Goal: Task Accomplishment & Management: Complete application form

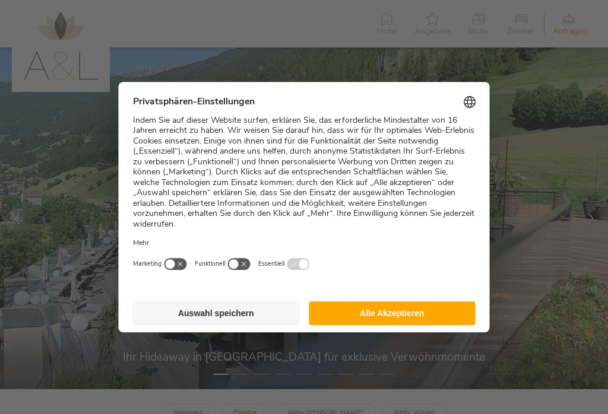
click at [218, 305] on button "Auswahl speichern" at bounding box center [216, 313] width 167 height 24
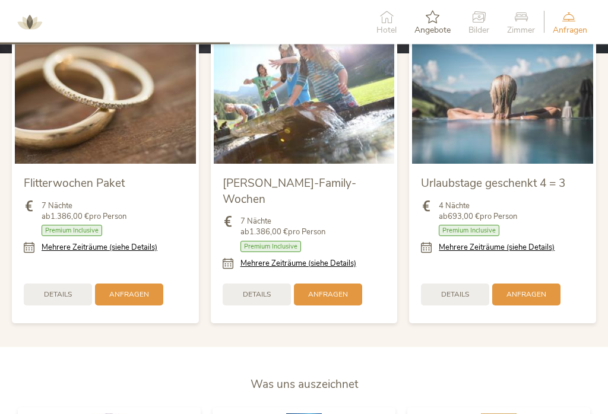
scroll to position [1252, 0]
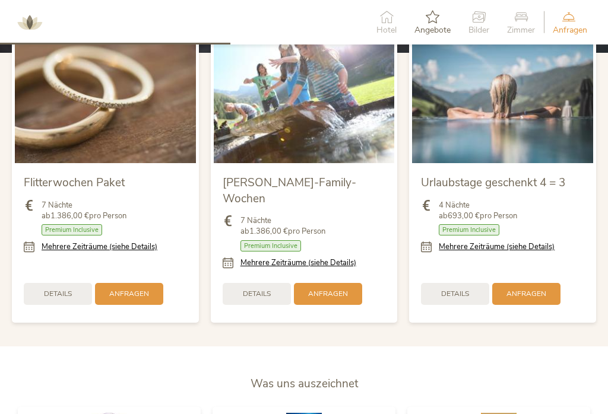
click at [525, 248] on link "Mehrere Zeiträume (siehe Details)" at bounding box center [497, 247] width 116 height 11
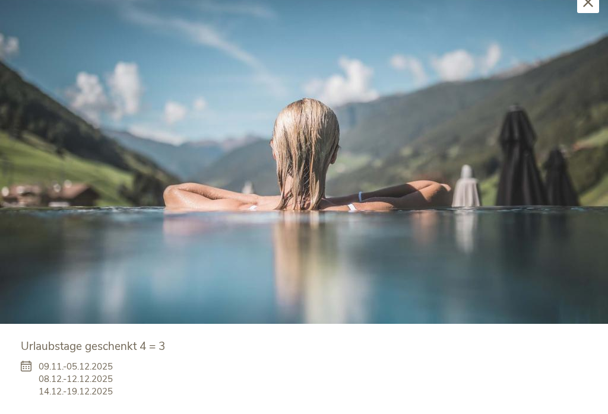
scroll to position [1271, 0]
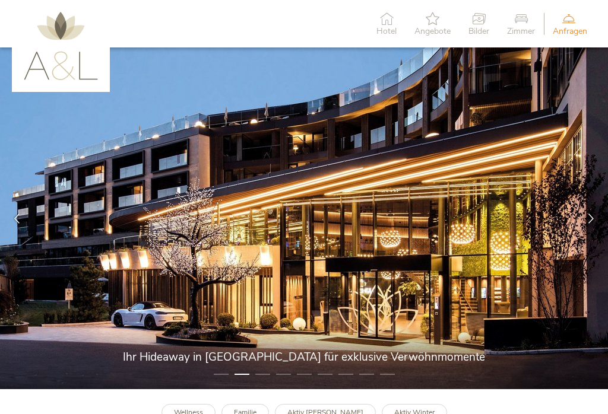
click at [569, 27] on span "Anfragen" at bounding box center [570, 31] width 34 height 8
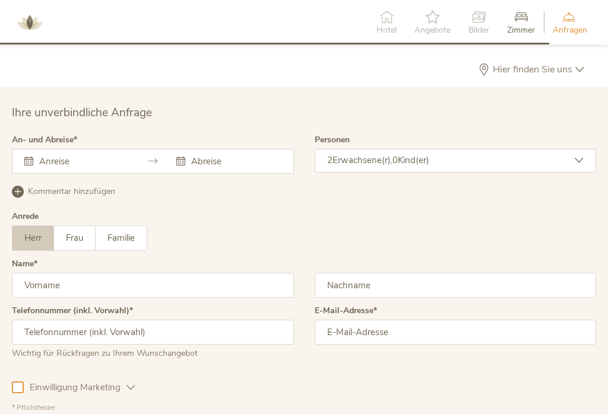
scroll to position [3169, 0]
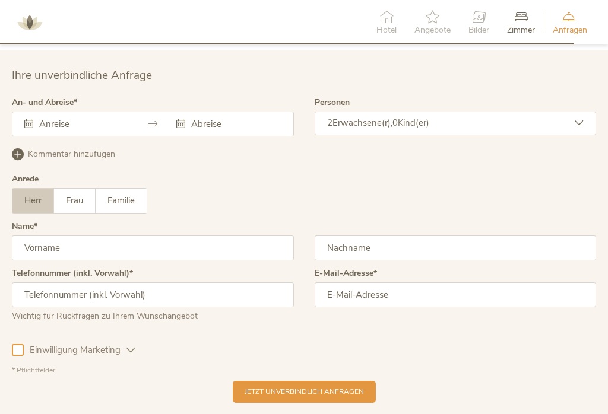
click at [87, 118] on input "text" at bounding box center [82, 124] width 93 height 12
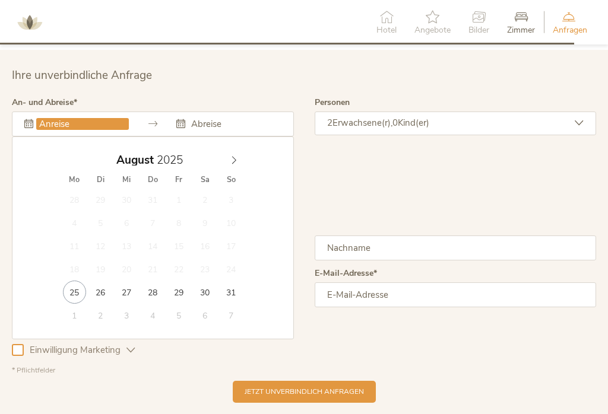
click at [230, 149] on div "August 2025" at bounding box center [152, 160] width 183 height 23
click at [232, 156] on icon at bounding box center [234, 160] width 8 height 8
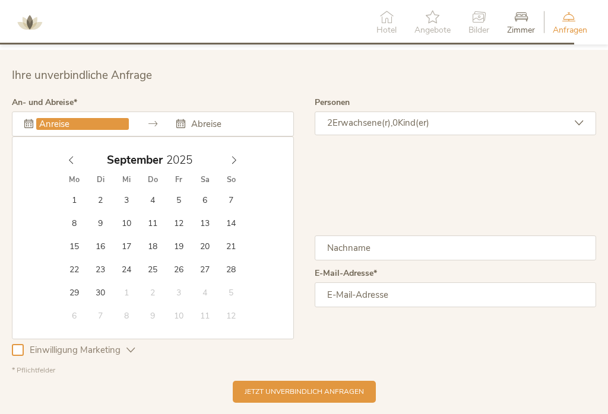
click at [234, 149] on div "September 2025" at bounding box center [152, 160] width 183 height 23
click at [236, 149] on div "September 2025" at bounding box center [152, 160] width 183 height 23
click at [233, 156] on icon at bounding box center [234, 160] width 8 height 8
type input "03.10.2025"
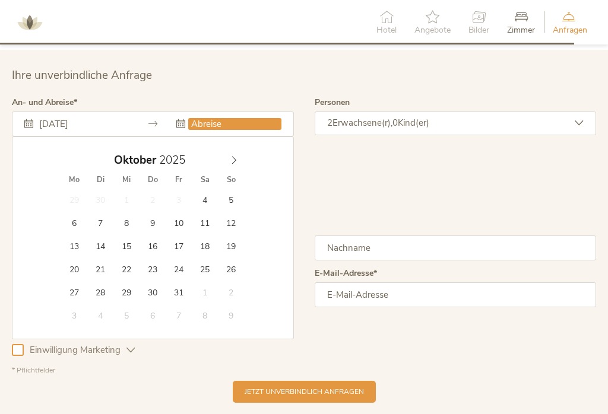
type input "06.10.2025"
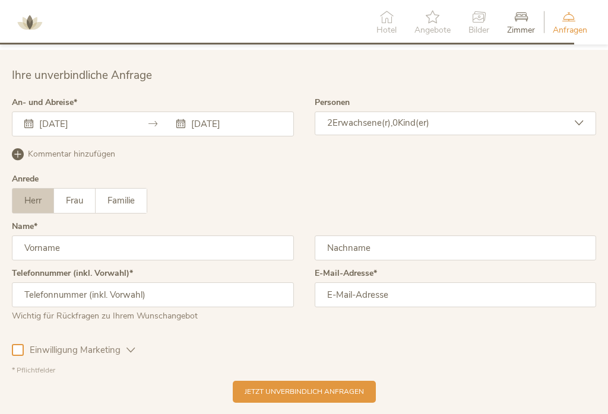
click at [110, 236] on input "text" at bounding box center [153, 248] width 282 height 25
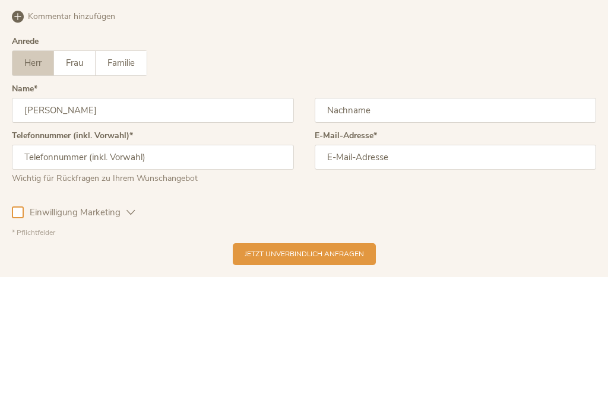
type input "Martina"
click at [414, 236] on input "text" at bounding box center [456, 248] width 282 height 25
type input "Rauch"
click at [185, 282] on input "text" at bounding box center [153, 294] width 282 height 25
type input "+4916097891262"
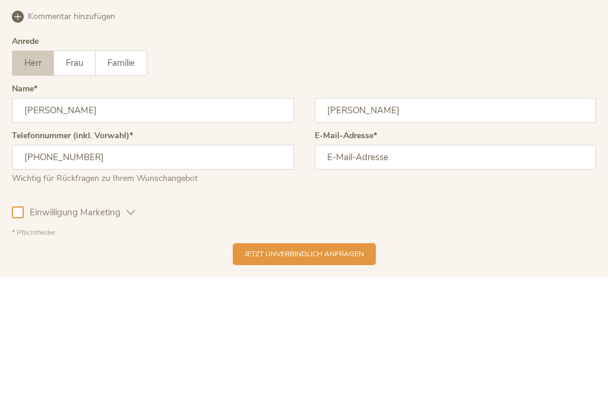
click at [418, 282] on input "email" at bounding box center [456, 294] width 282 height 25
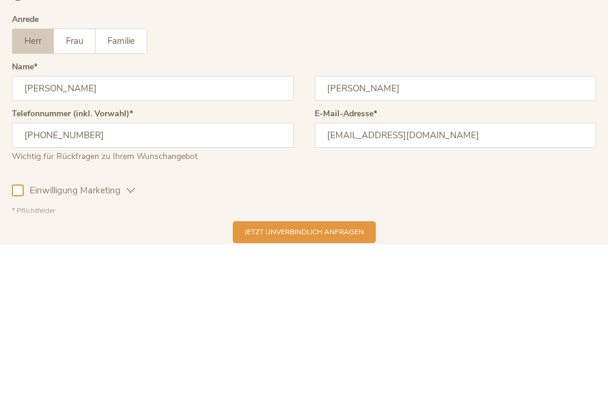
scroll to position [3183, 0]
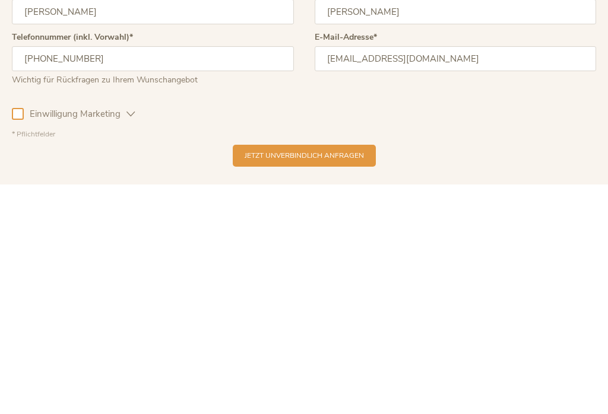
type input "chrrauch@aol.com"
click at [306, 373] on span "Jetzt unverbindlich anfragen" at bounding box center [304, 378] width 119 height 10
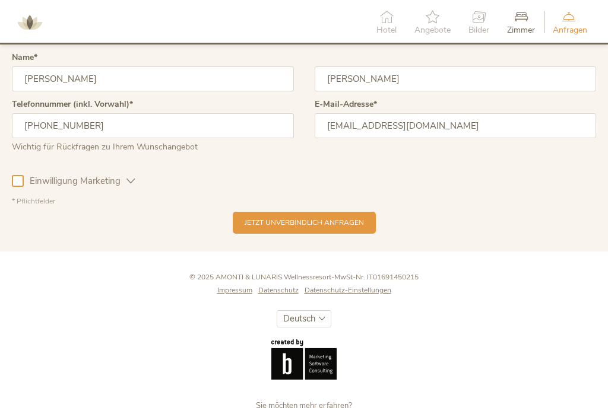
scroll to position [3357, 0]
